Goal: Go to known website: Access a specific website the user already knows

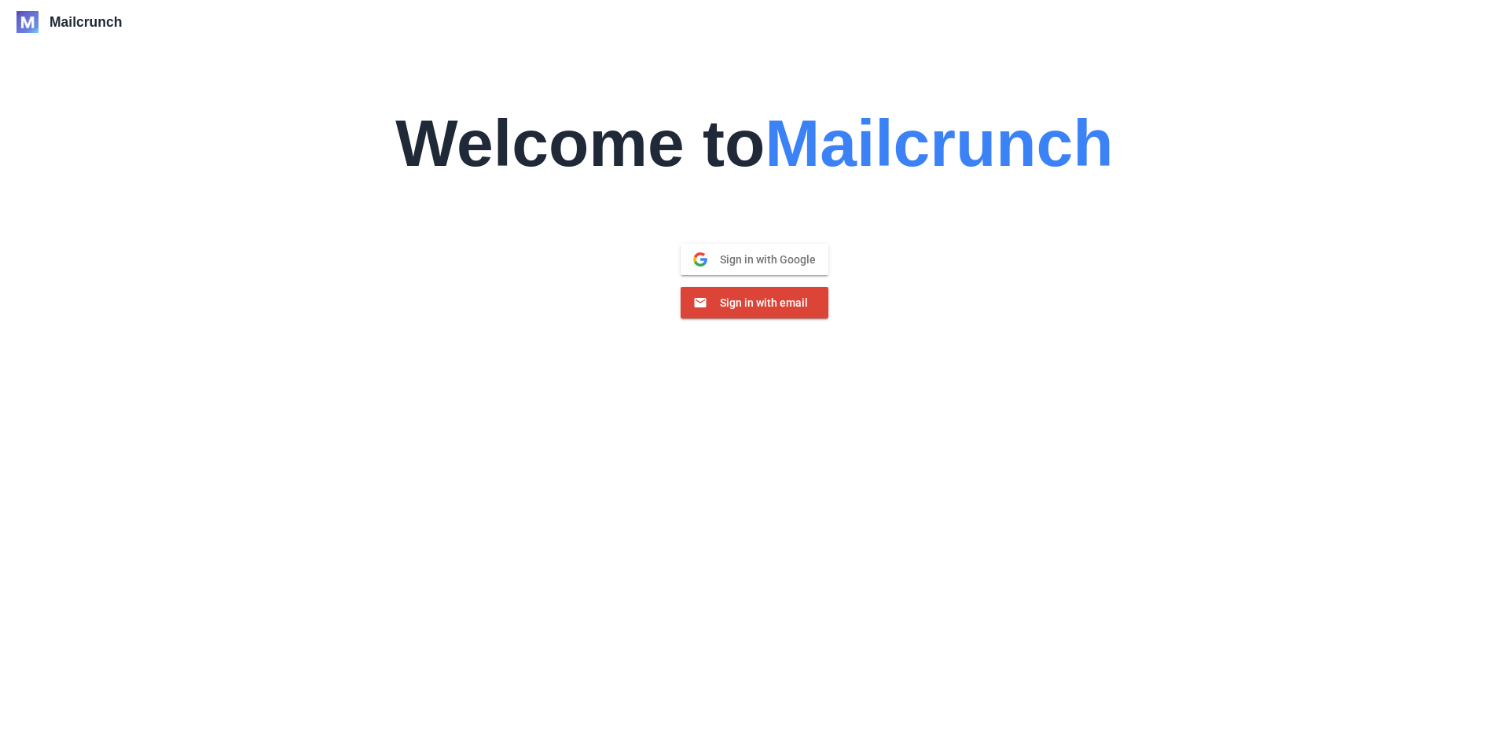
click at [17, 39] on div "Welcome to Mailcrunch Sign in with Google Google Sign in with email Email" at bounding box center [755, 182] width 1476 height 298
click at [18, 35] on div "Welcome to Mailcrunch Sign in with Google Google Sign in with email Email" at bounding box center [755, 182] width 1476 height 298
click at [22, 28] on img at bounding box center [28, 22] width 22 height 22
